Goal: Information Seeking & Learning: Learn about a topic

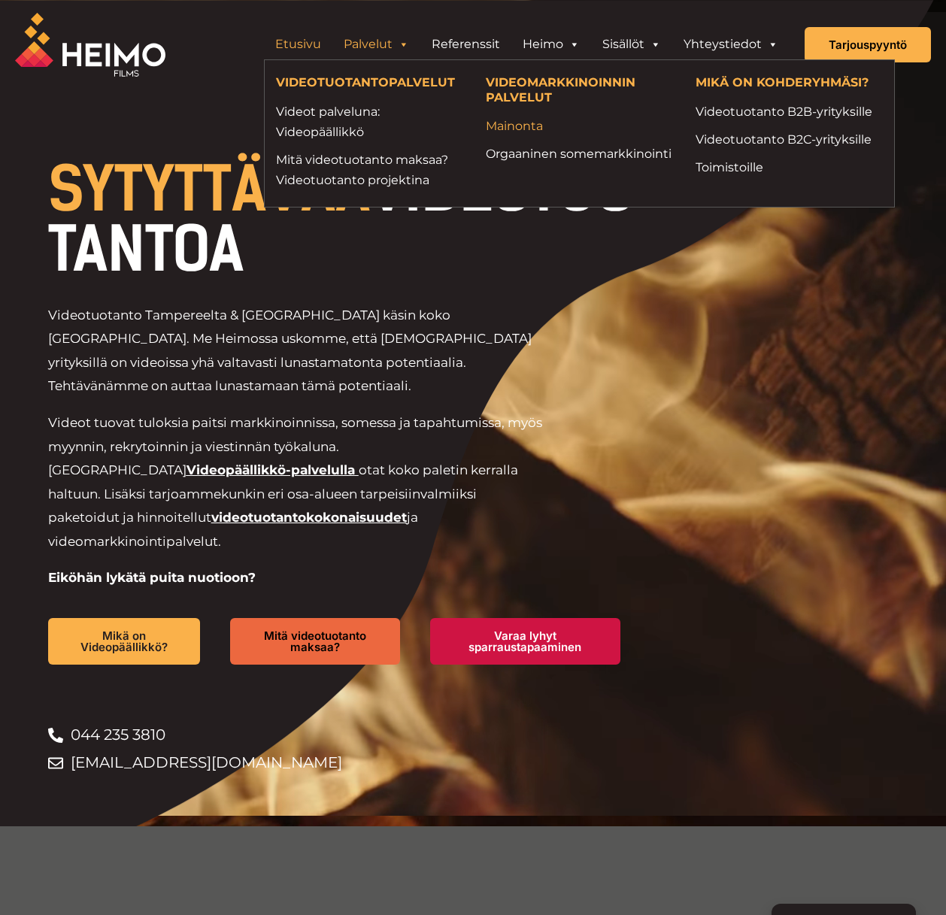
click at [545, 128] on link "Mainonta" at bounding box center [579, 126] width 187 height 20
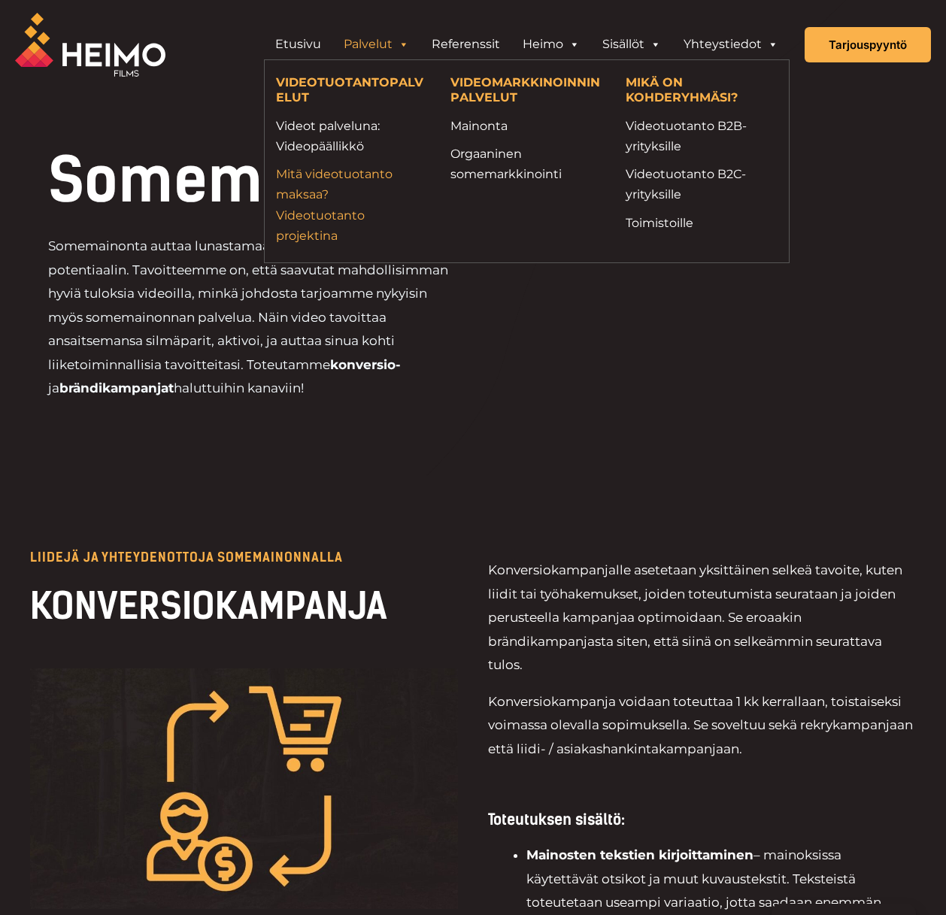
click at [332, 217] on link "Mitä videotuotanto maksaa? Videotuotanto projektina" at bounding box center [352, 205] width 152 height 82
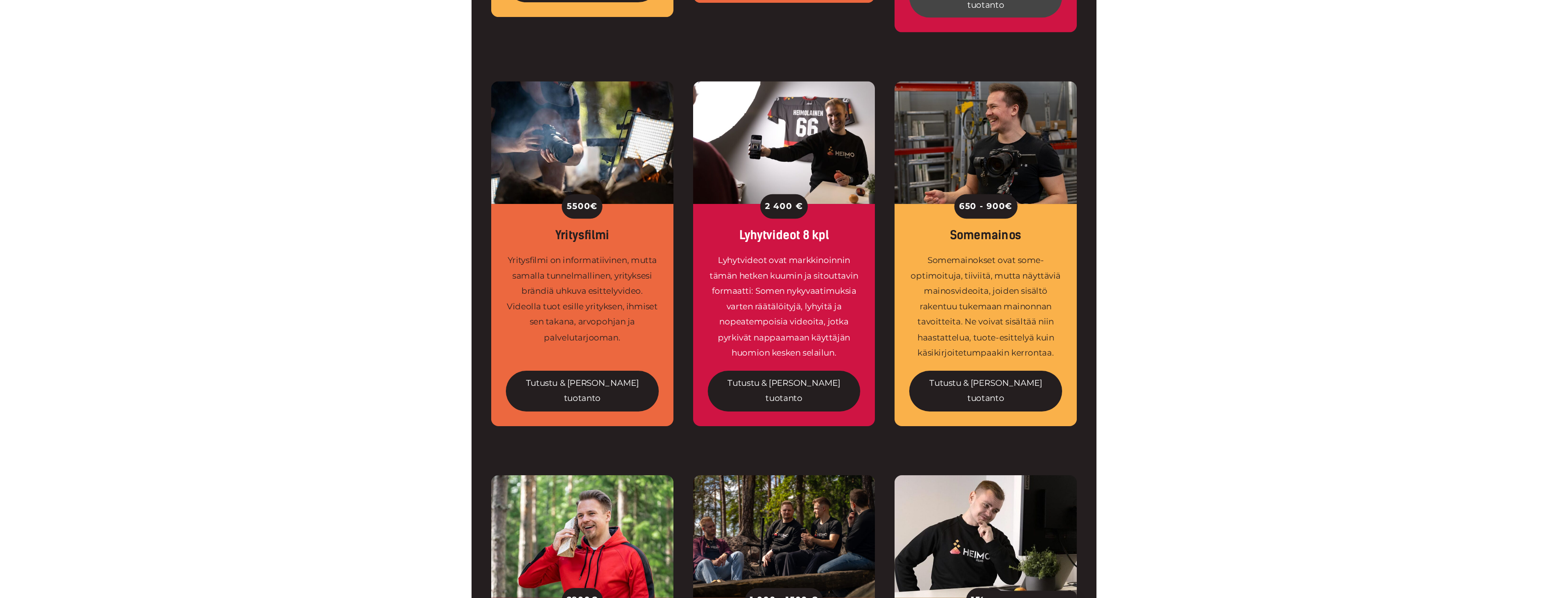
scroll to position [684, 0]
